Goal: Transaction & Acquisition: Book appointment/travel/reservation

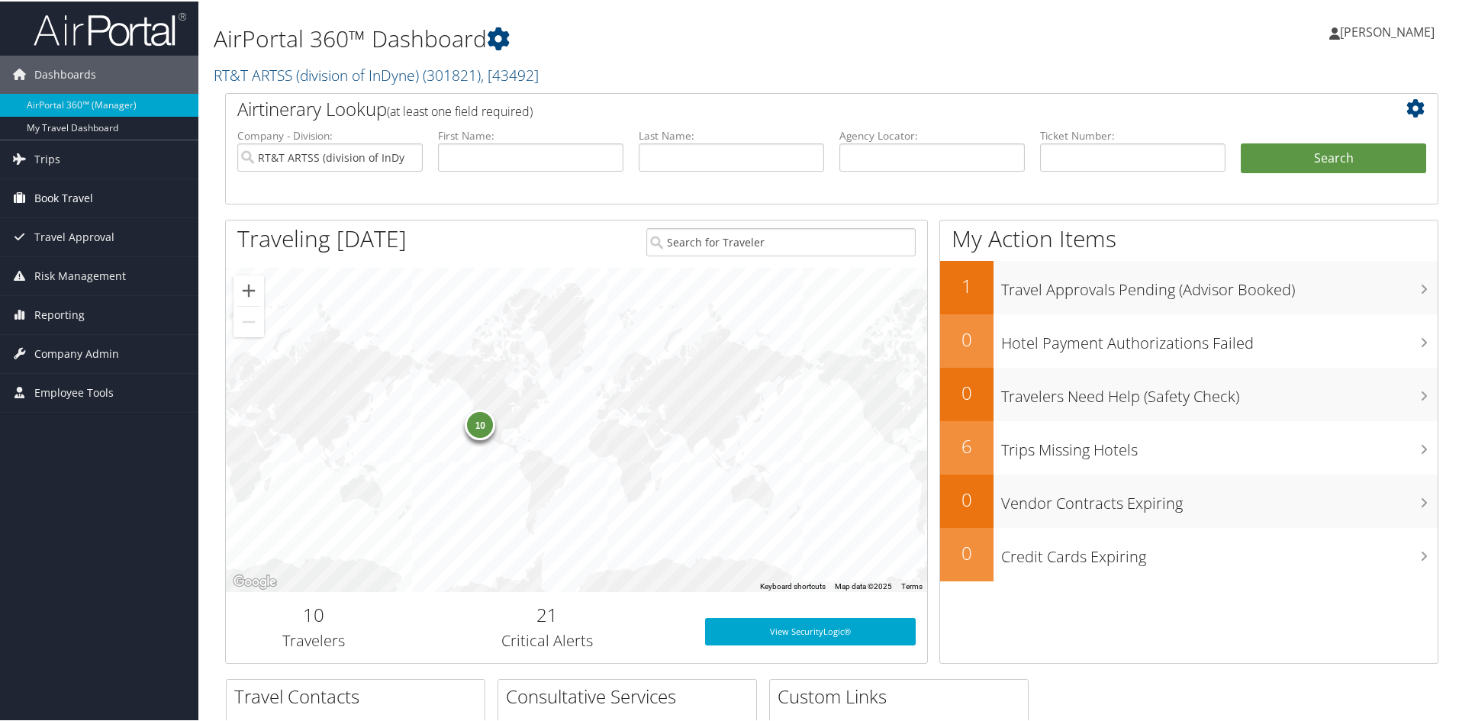
click at [48, 199] on span "Book Travel" at bounding box center [63, 197] width 59 height 38
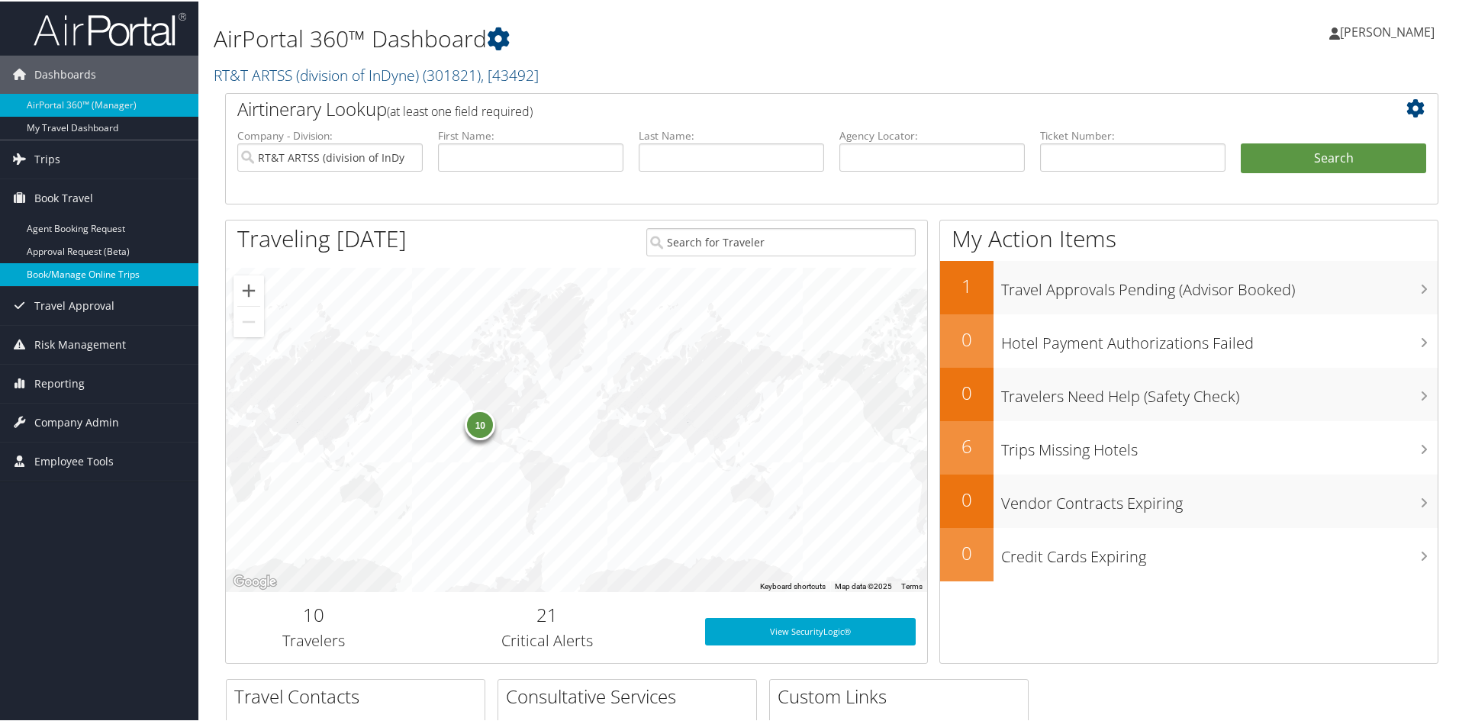
click at [50, 269] on link "Book/Manage Online Trips" at bounding box center [99, 273] width 198 height 23
